Goal: Use online tool/utility: Utilize a website feature to perform a specific function

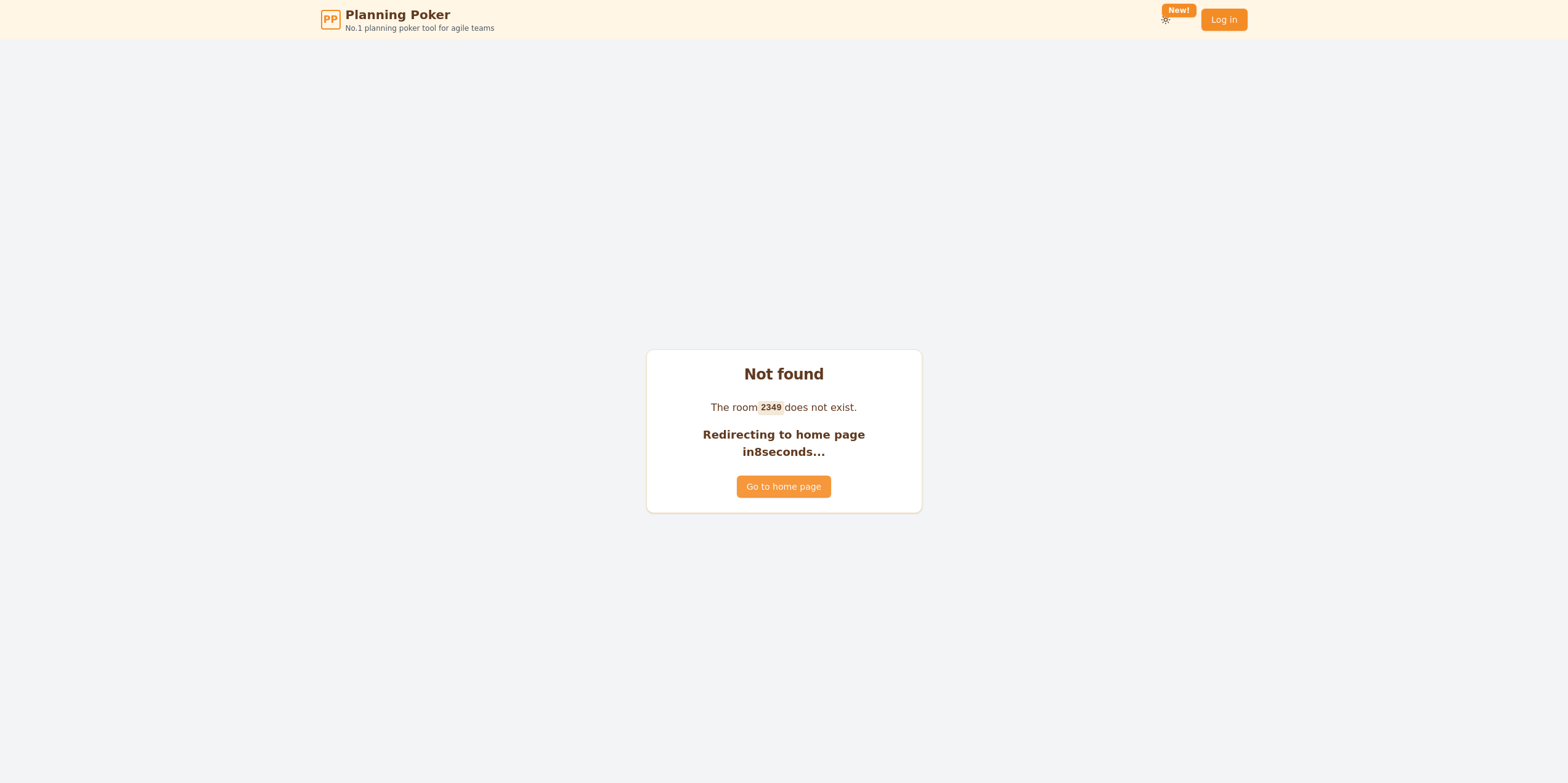
click at [777, 476] on button "Go to home page" at bounding box center [784, 487] width 95 height 22
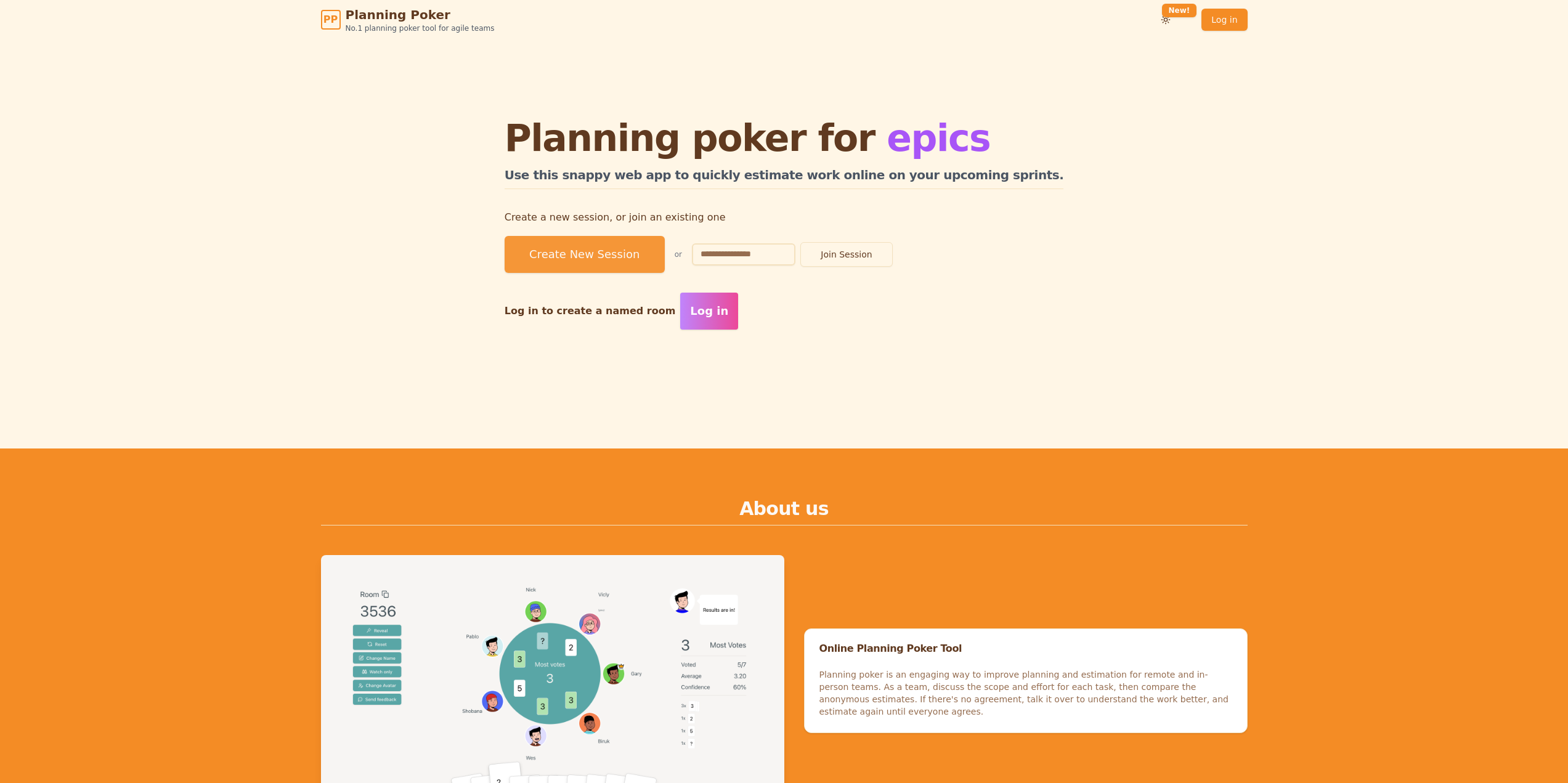
click at [664, 249] on button "Create New Session" at bounding box center [585, 255] width 160 height 37
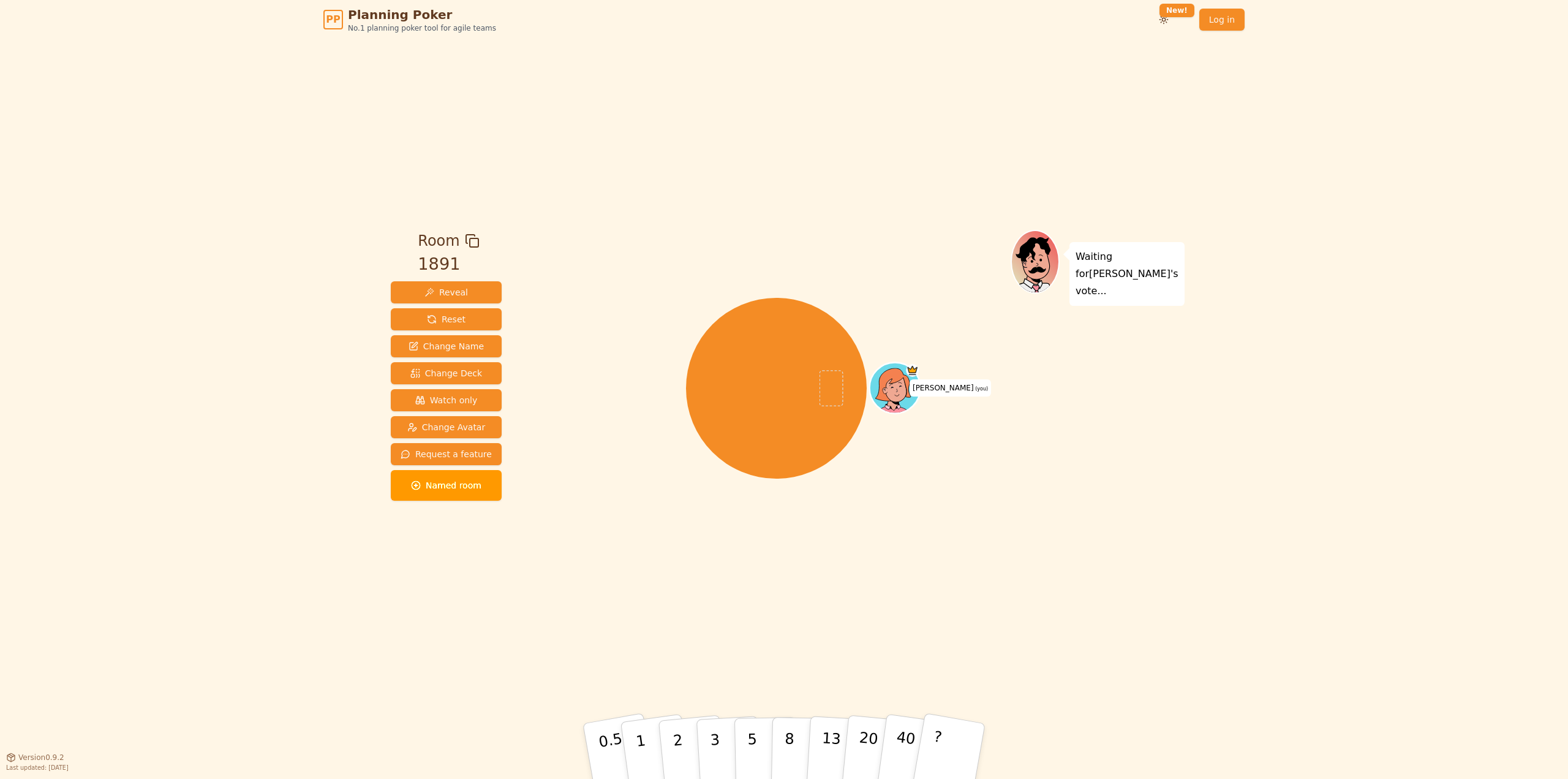
click at [966, 523] on div "[PERSON_NAME] (you)" at bounding box center [776, 398] width 469 height 337
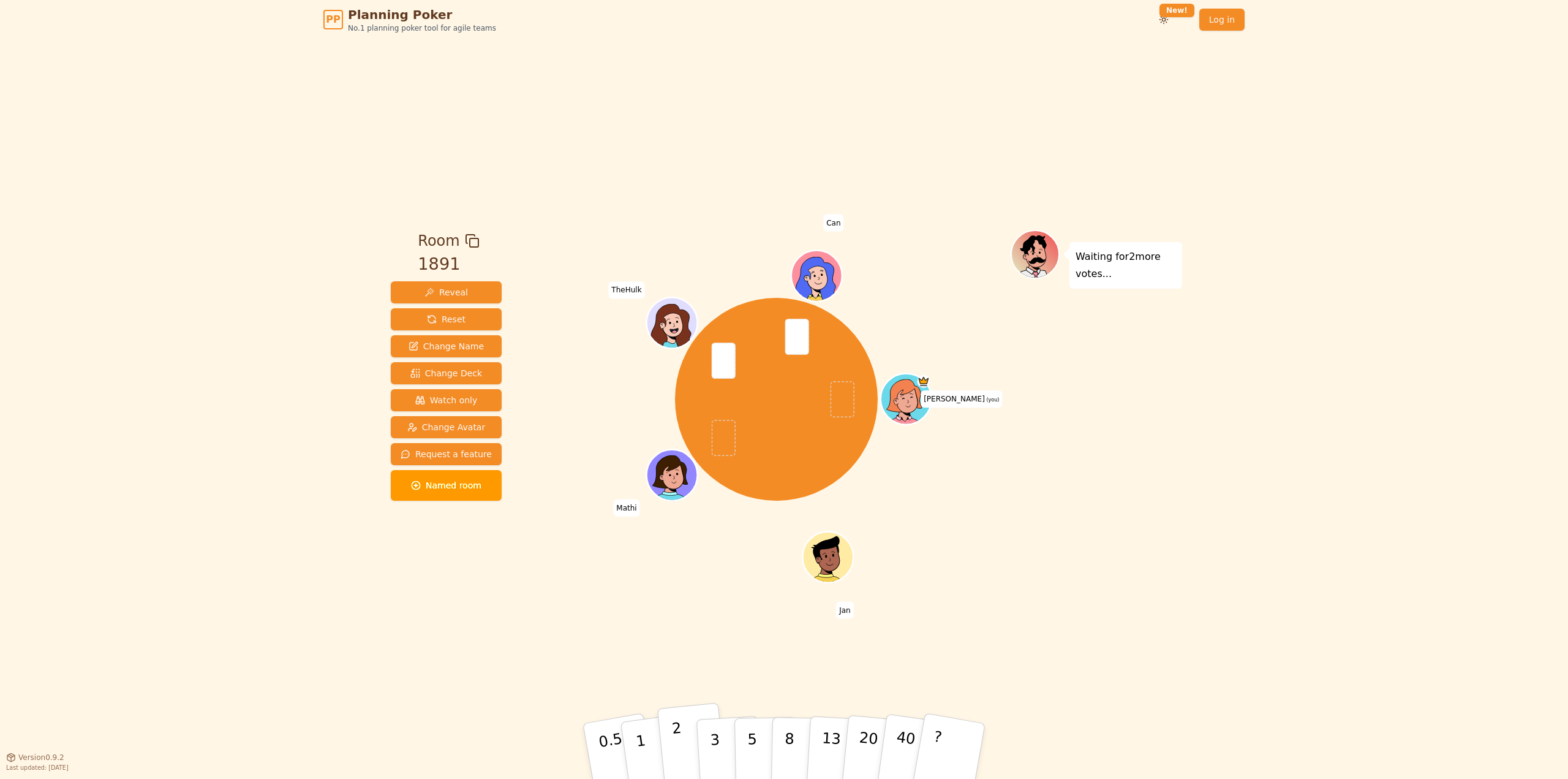
click at [684, 743] on button "2" at bounding box center [693, 752] width 70 height 98
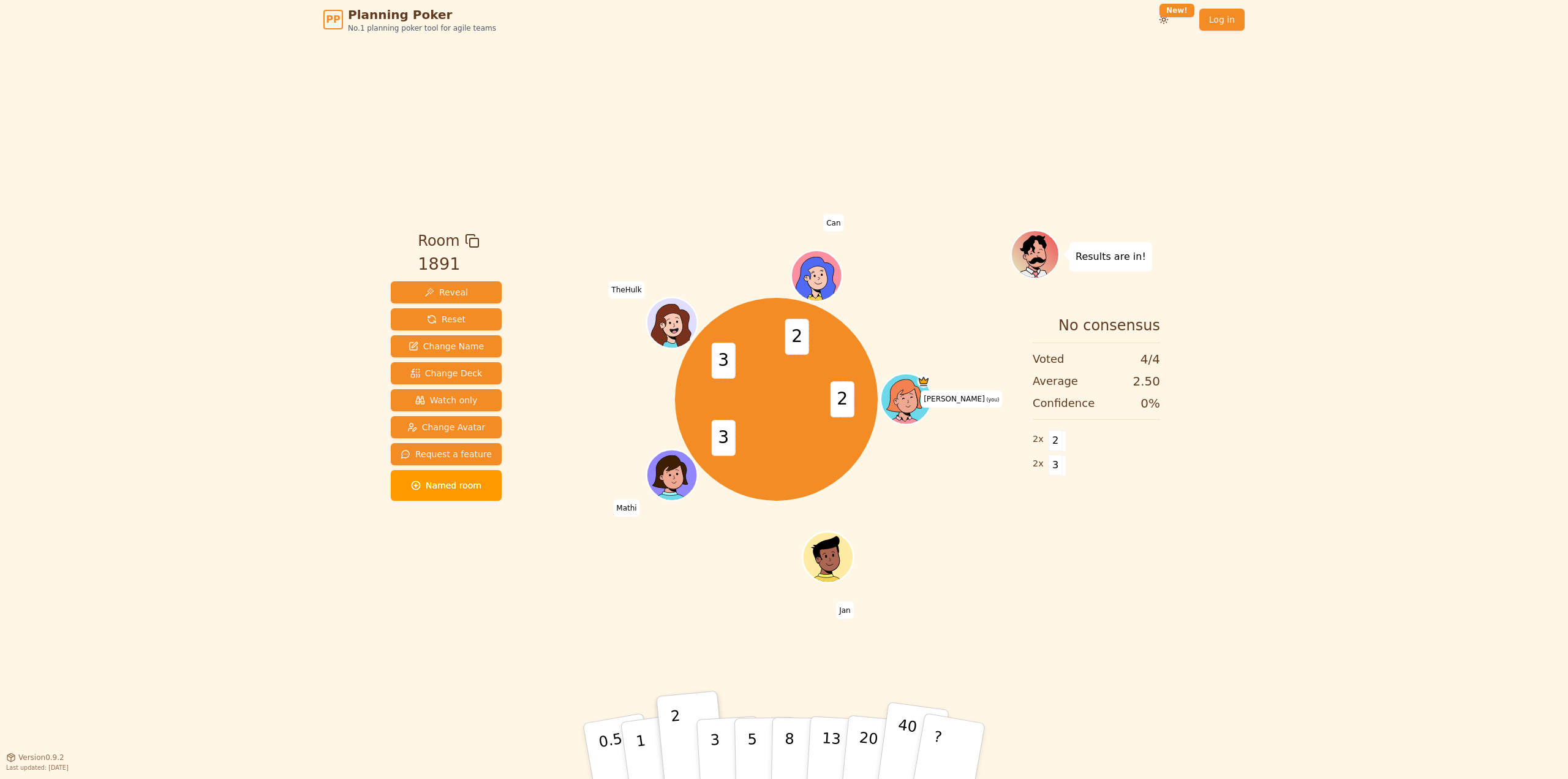
click at [900, 752] on p "40" at bounding box center [905, 750] width 27 height 68
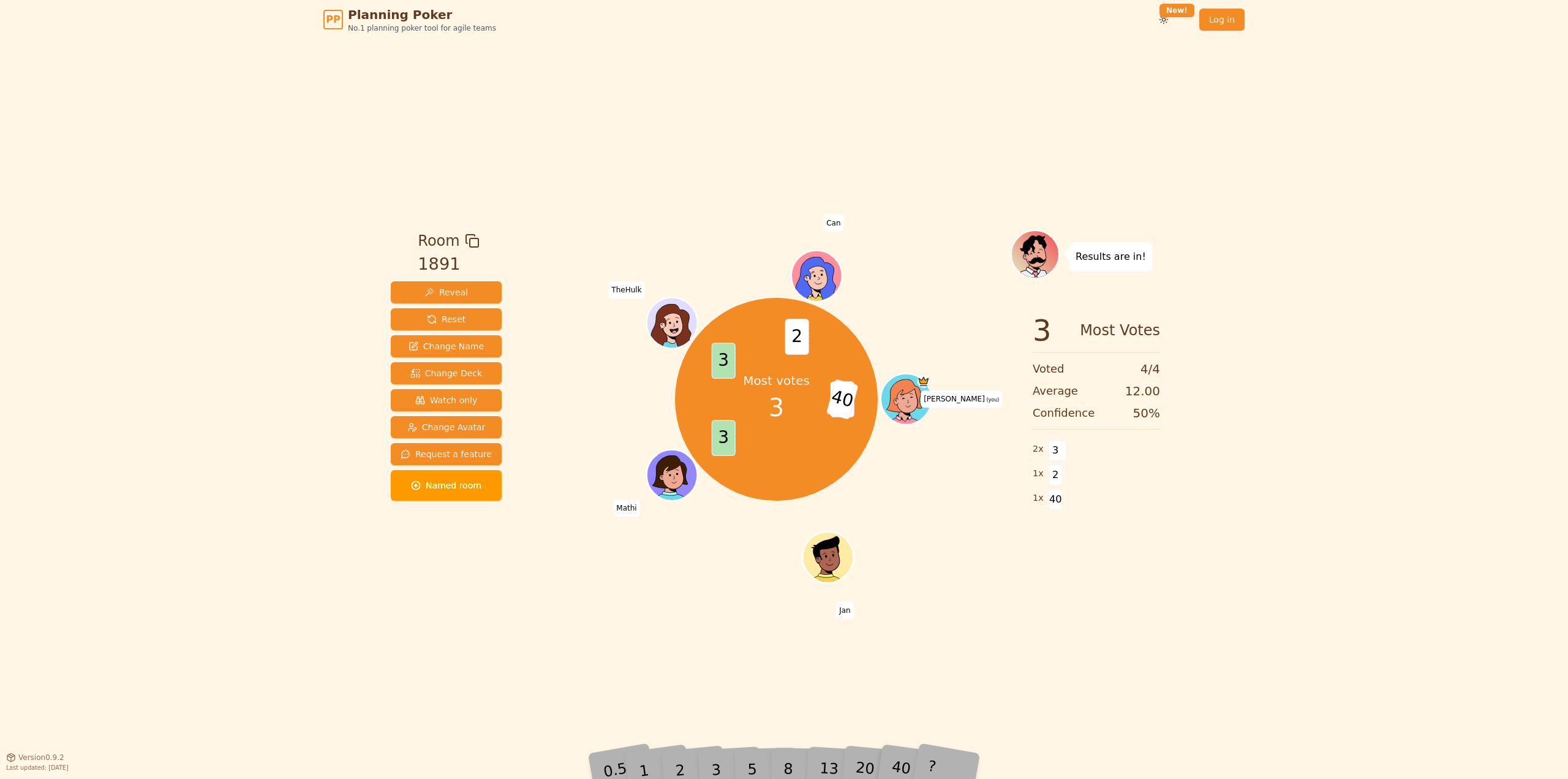
click at [694, 626] on div "Room 1891 Reveal Reset Change Name Change Deck Watch only Change Avatar Request…" at bounding box center [784, 398] width 796 height 718
click at [902, 611] on div "Room 1891 Reveal Reset Change Name Change Deck Watch only Change Avatar Request…" at bounding box center [784, 398] width 796 height 718
click at [482, 315] on button "Reset" at bounding box center [446, 319] width 111 height 22
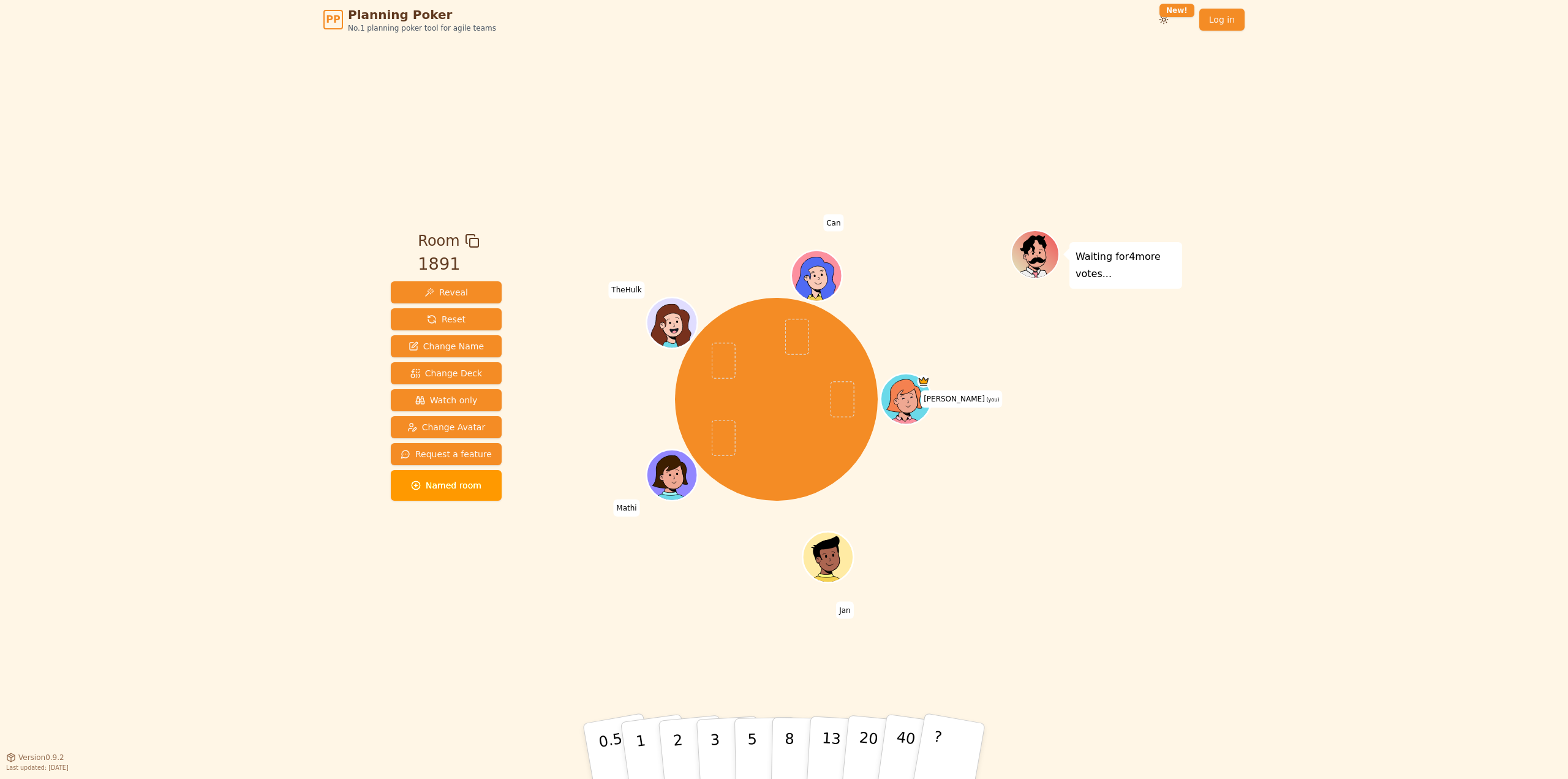
click at [1091, 603] on div "Room 1891 Reveal Reset Change Name Change Deck Watch only Change Avatar Request…" at bounding box center [784, 398] width 796 height 718
click at [742, 752] on button "5" at bounding box center [766, 752] width 63 height 93
click at [633, 645] on div "Room 1891 Reveal Reset Change Name Change Deck Watch only Change Avatar Request…" at bounding box center [784, 398] width 796 height 718
click at [722, 746] on button "3" at bounding box center [729, 751] width 67 height 95
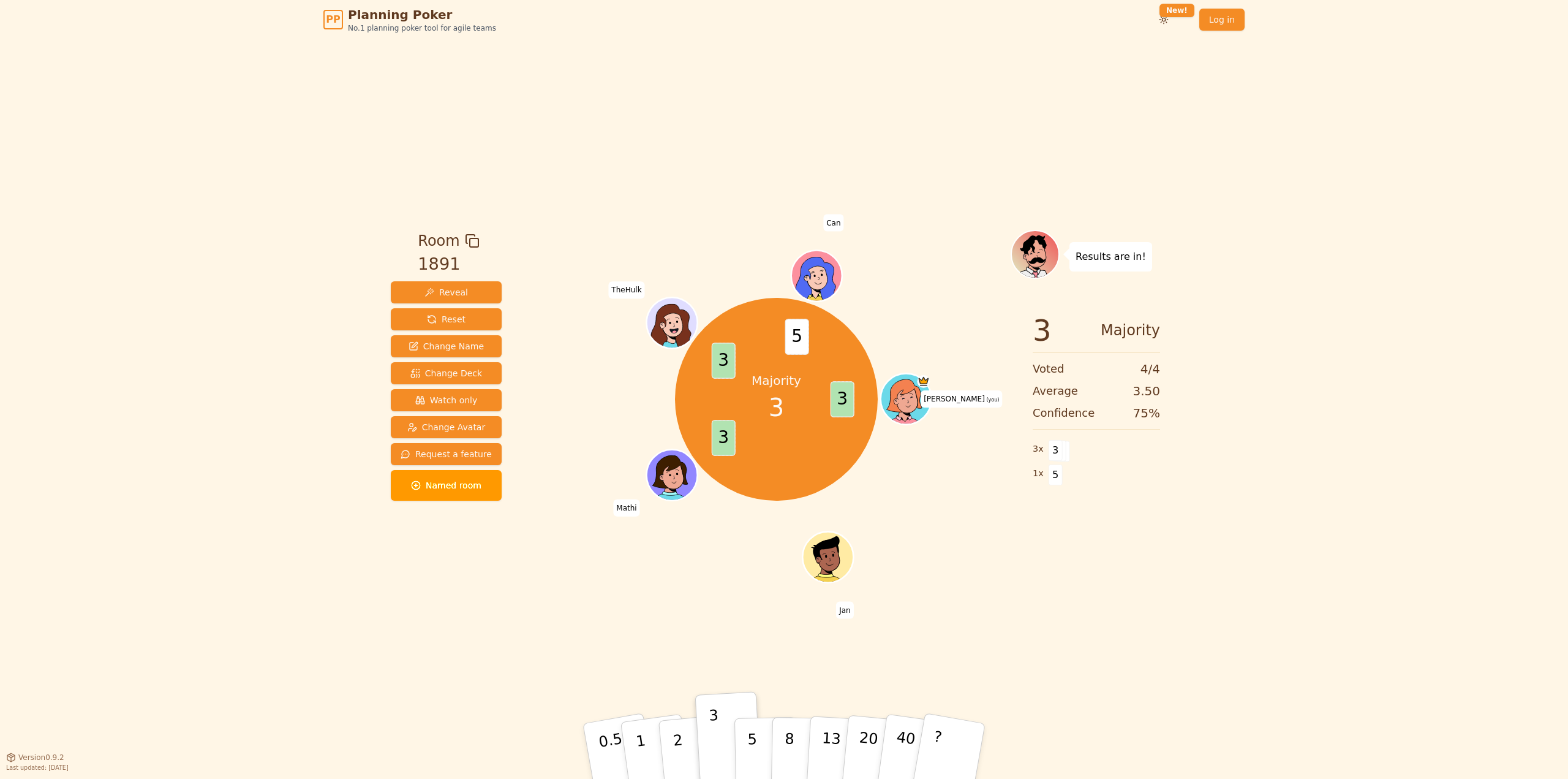
click at [301, 520] on div "PP Planning Poker No.1 planning poker tool for agile teams Toggle theme New! Lo…" at bounding box center [784, 390] width 1568 height 779
